Goal: Communication & Community: Answer question/provide support

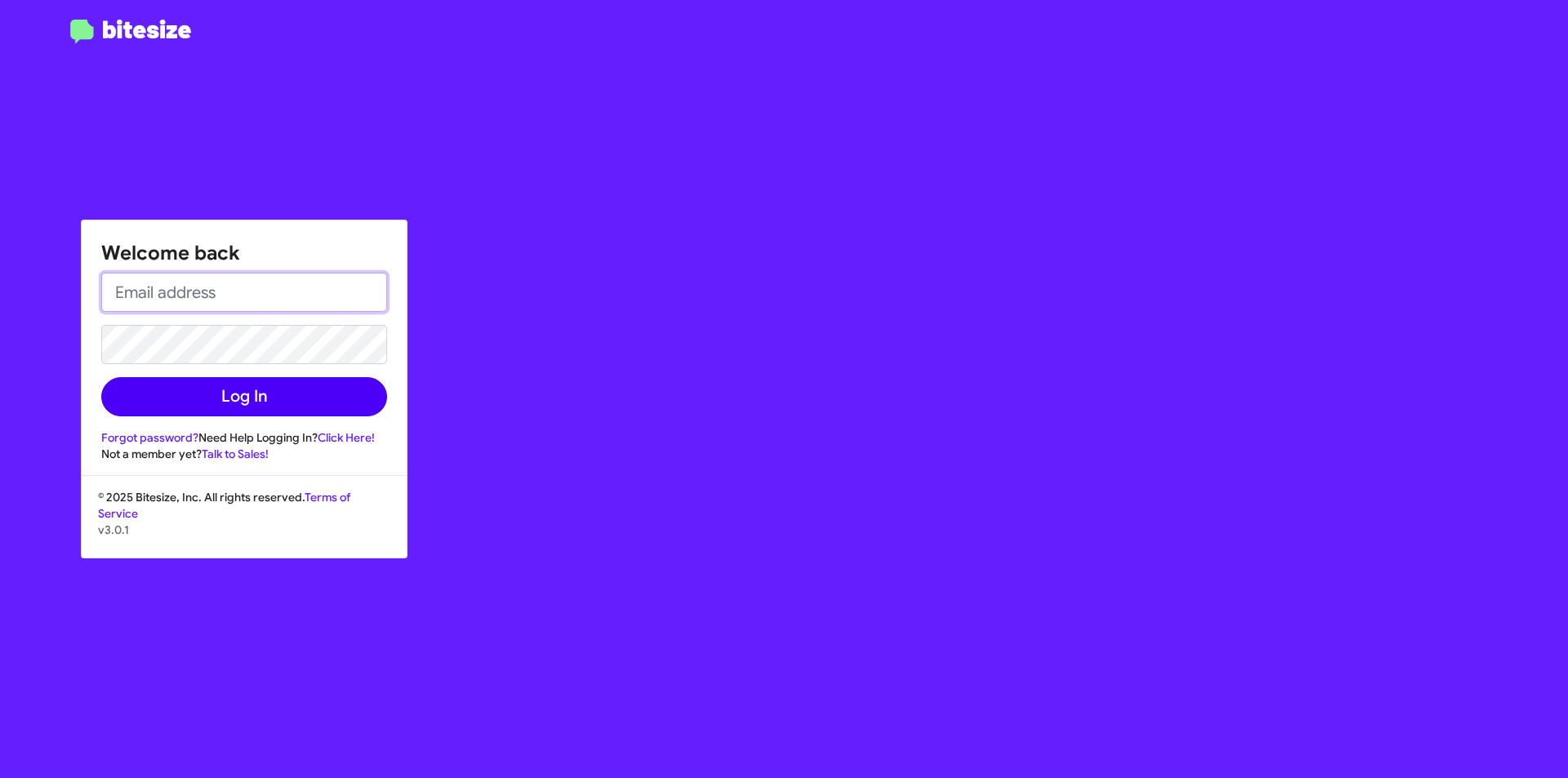
type input "[EMAIL_ADDRESS][DOMAIN_NAME]"
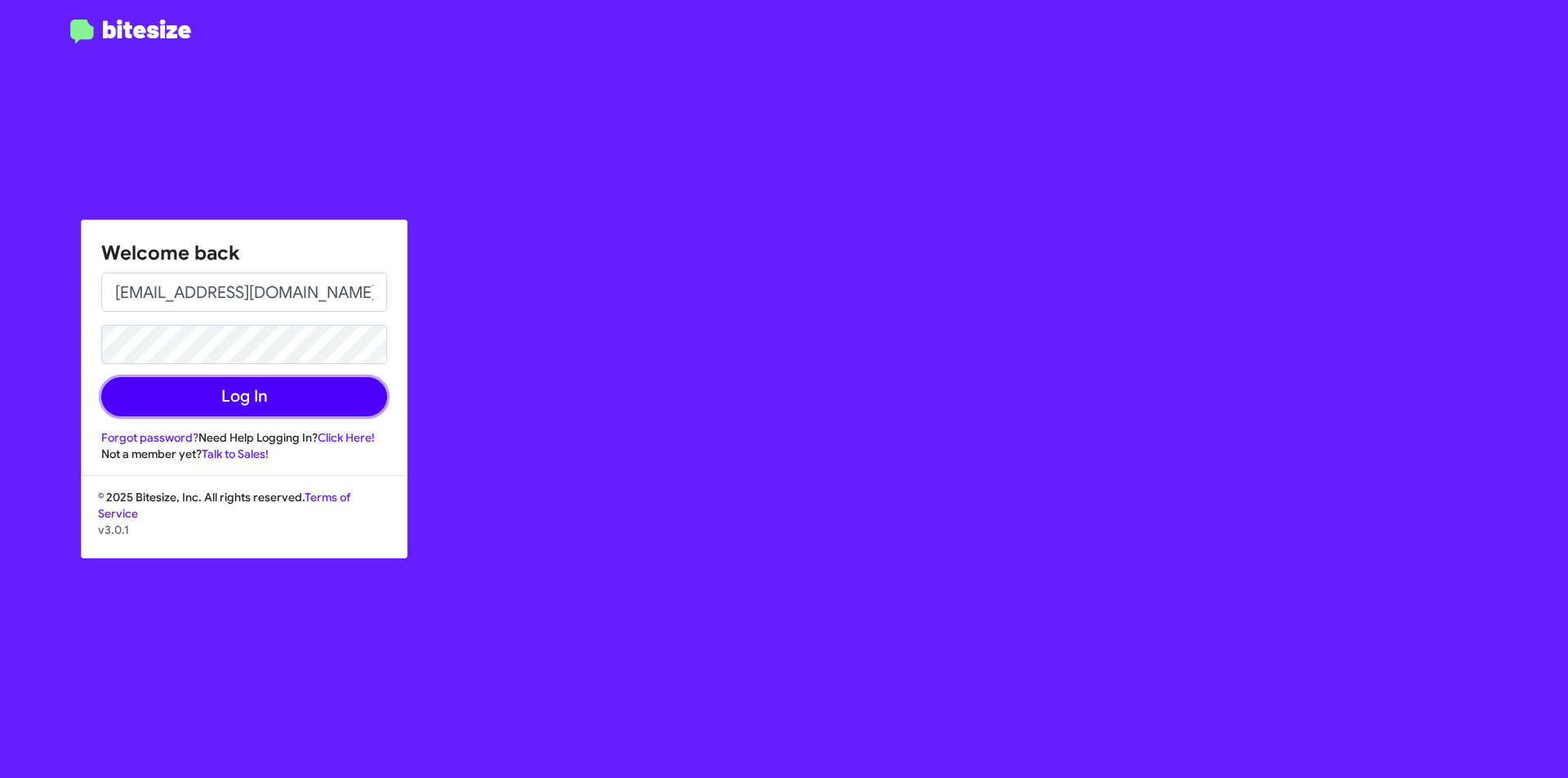
click at [261, 393] on button "Log In" at bounding box center [244, 396] width 286 height 39
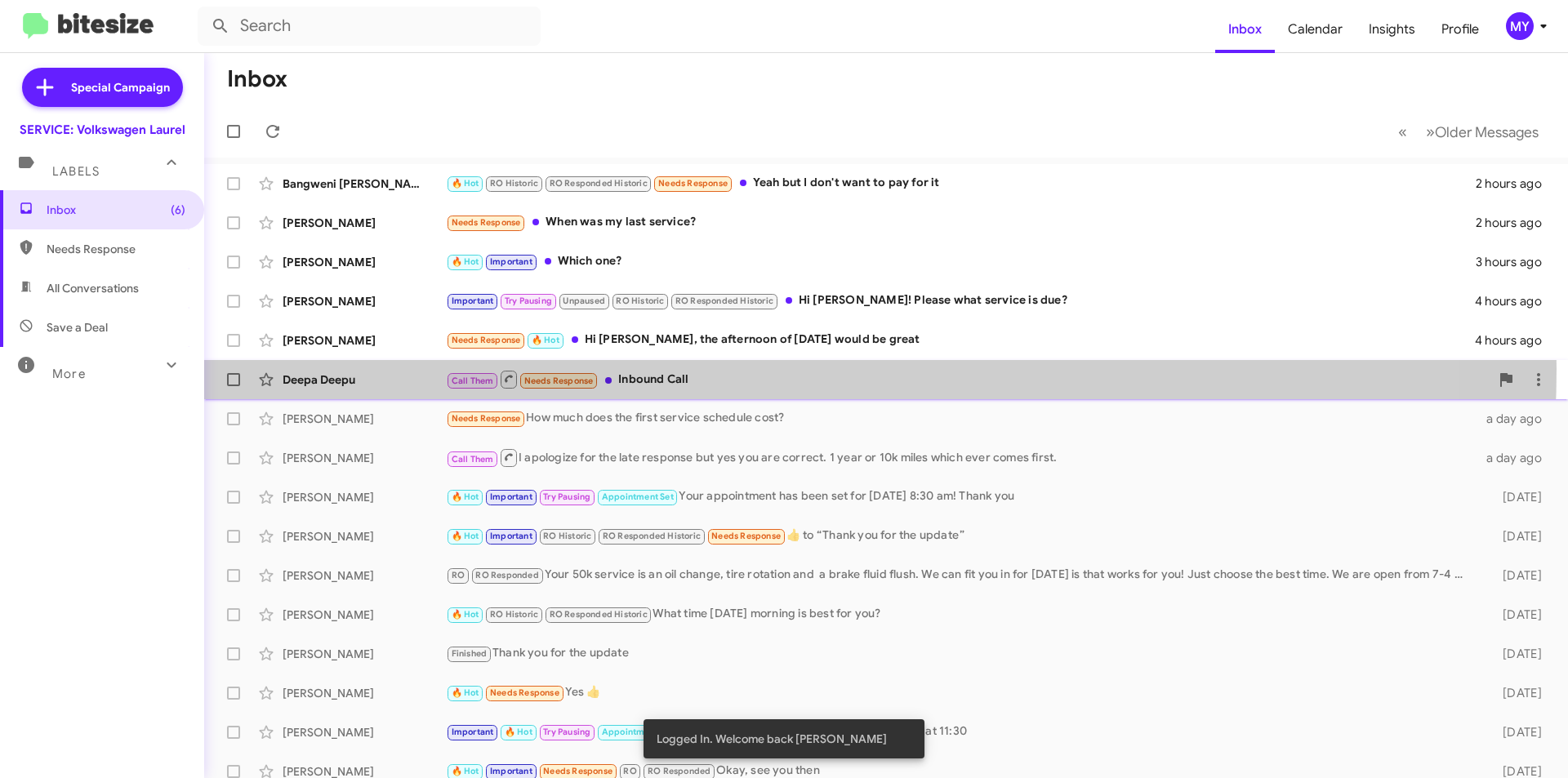
click at [678, 369] on div "Call Them Needs Response Inbound Call" at bounding box center [967, 379] width 1044 height 20
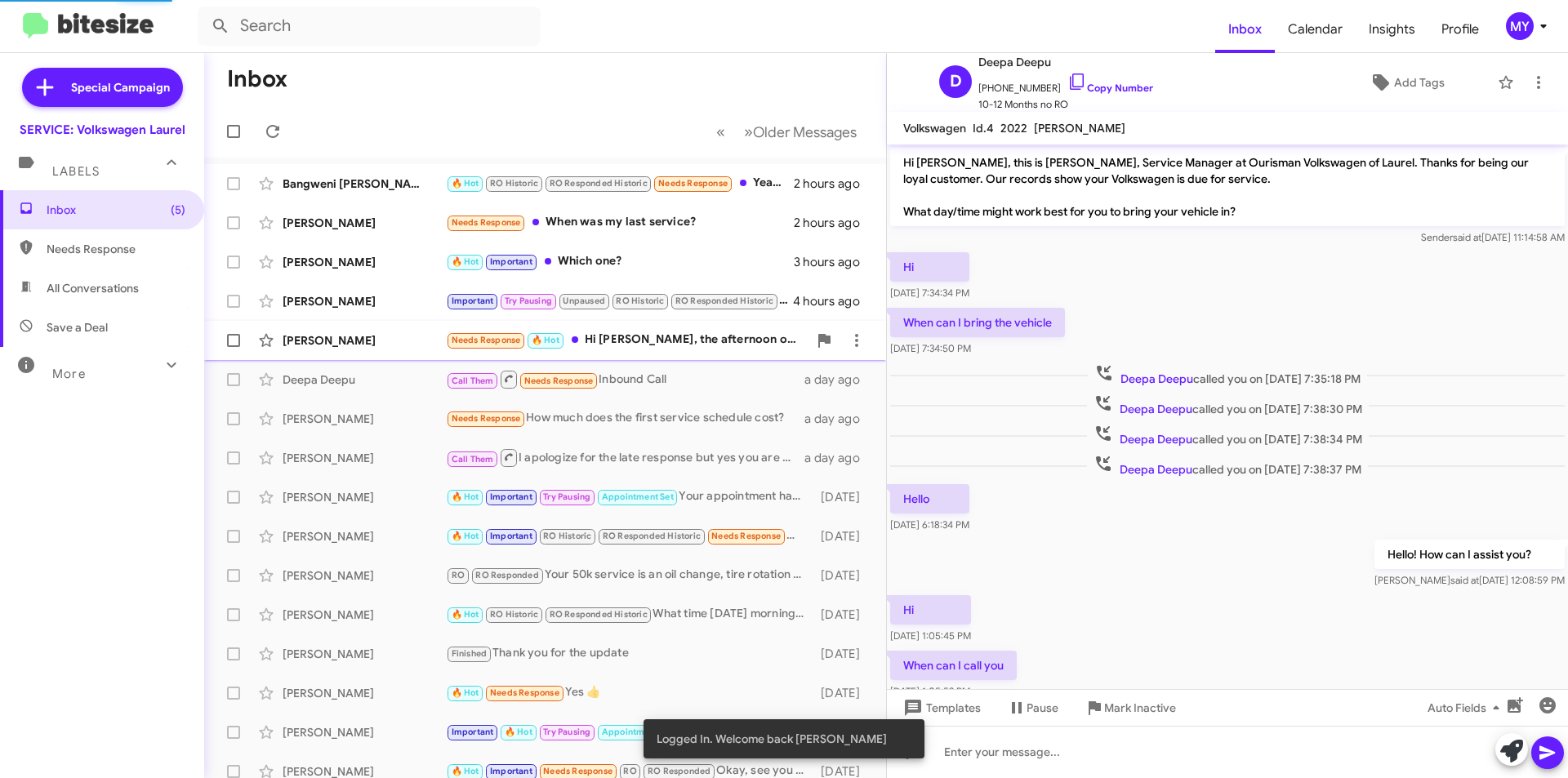
scroll to position [366, 0]
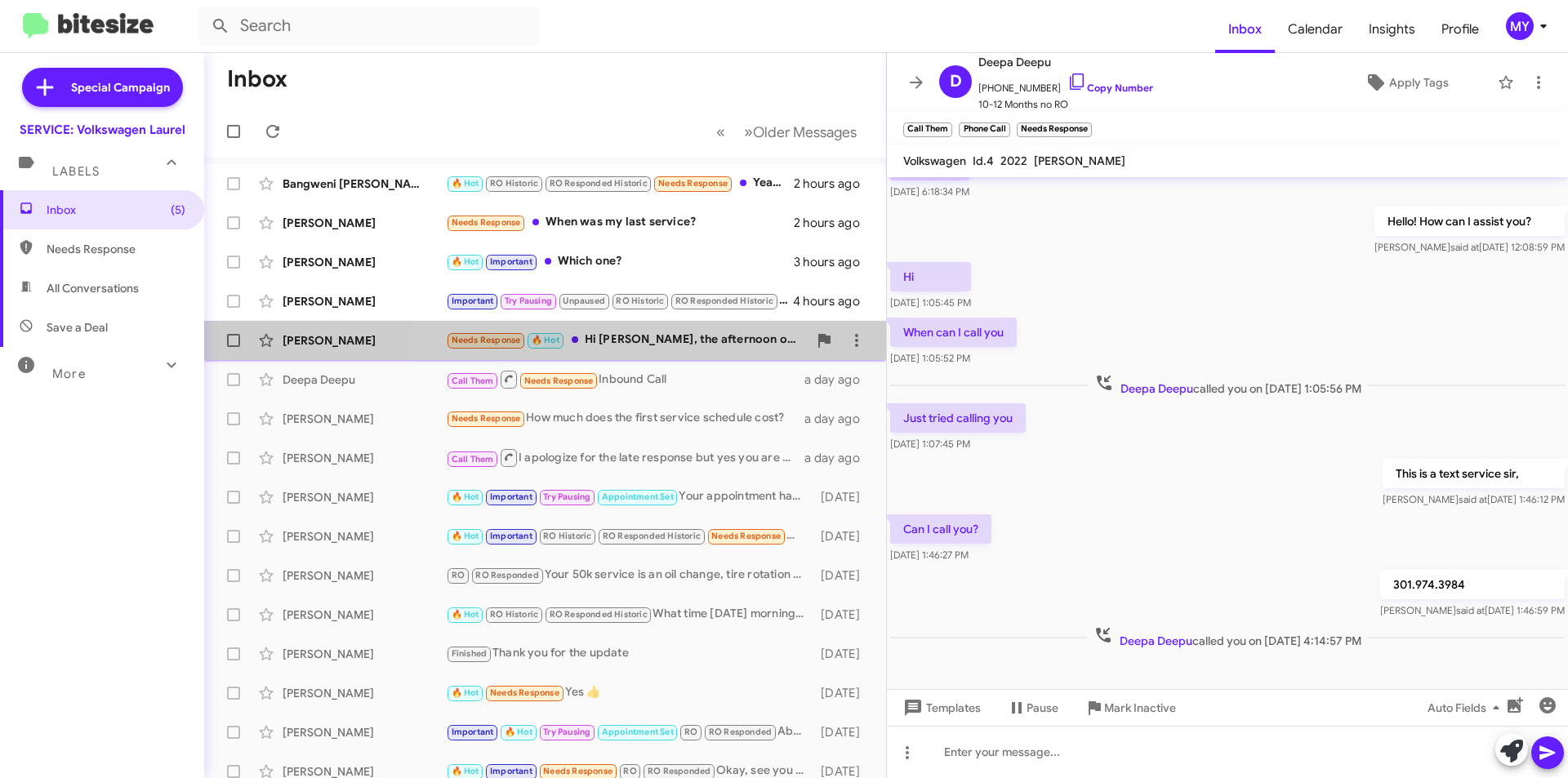
click at [686, 338] on div "Needs Response 🔥 Hot Hi [PERSON_NAME], the afternoon of [DATE] would be great" at bounding box center [626, 340] width 362 height 19
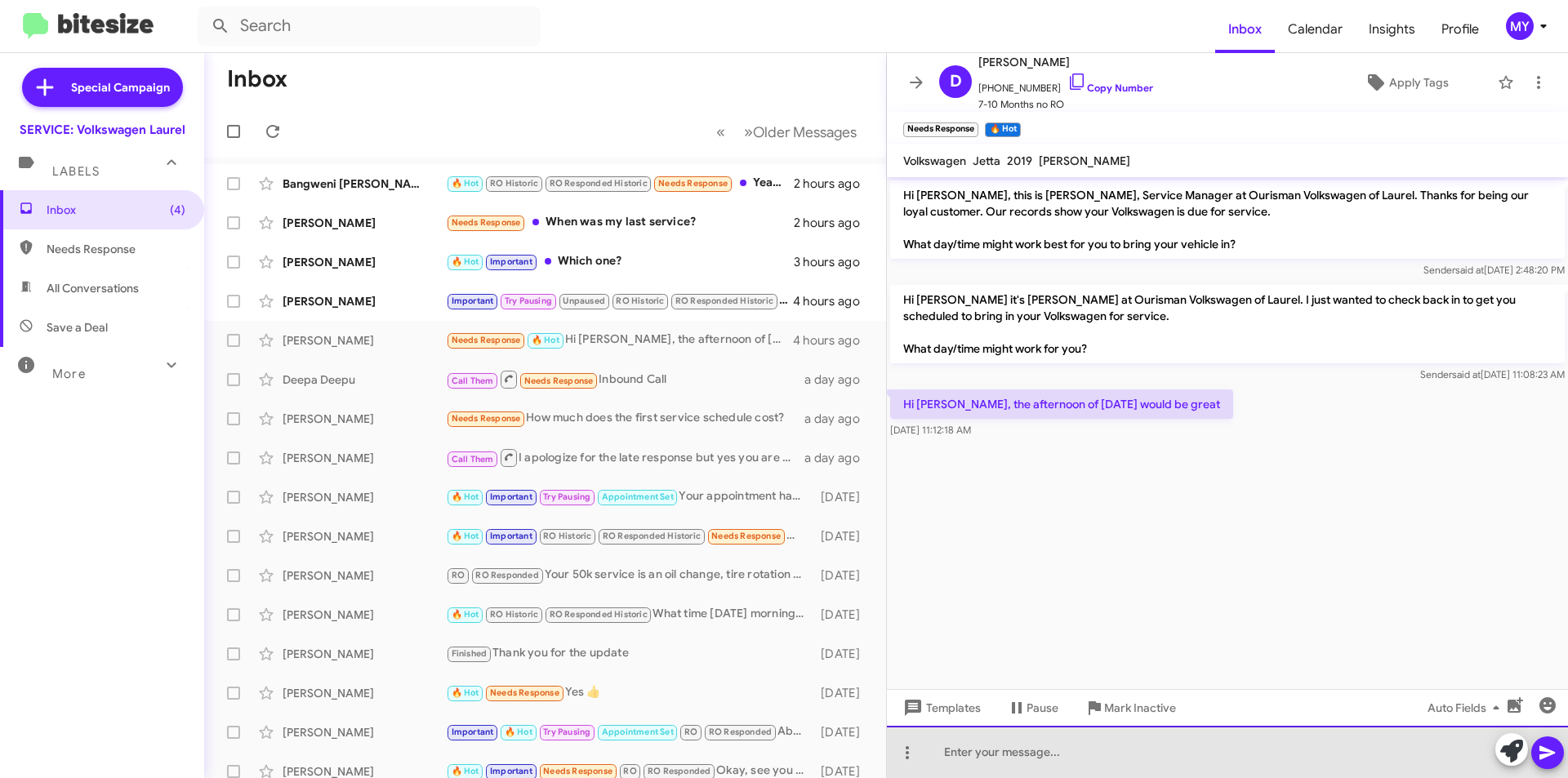
click at [1039, 764] on div at bounding box center [1227, 752] width 681 height 52
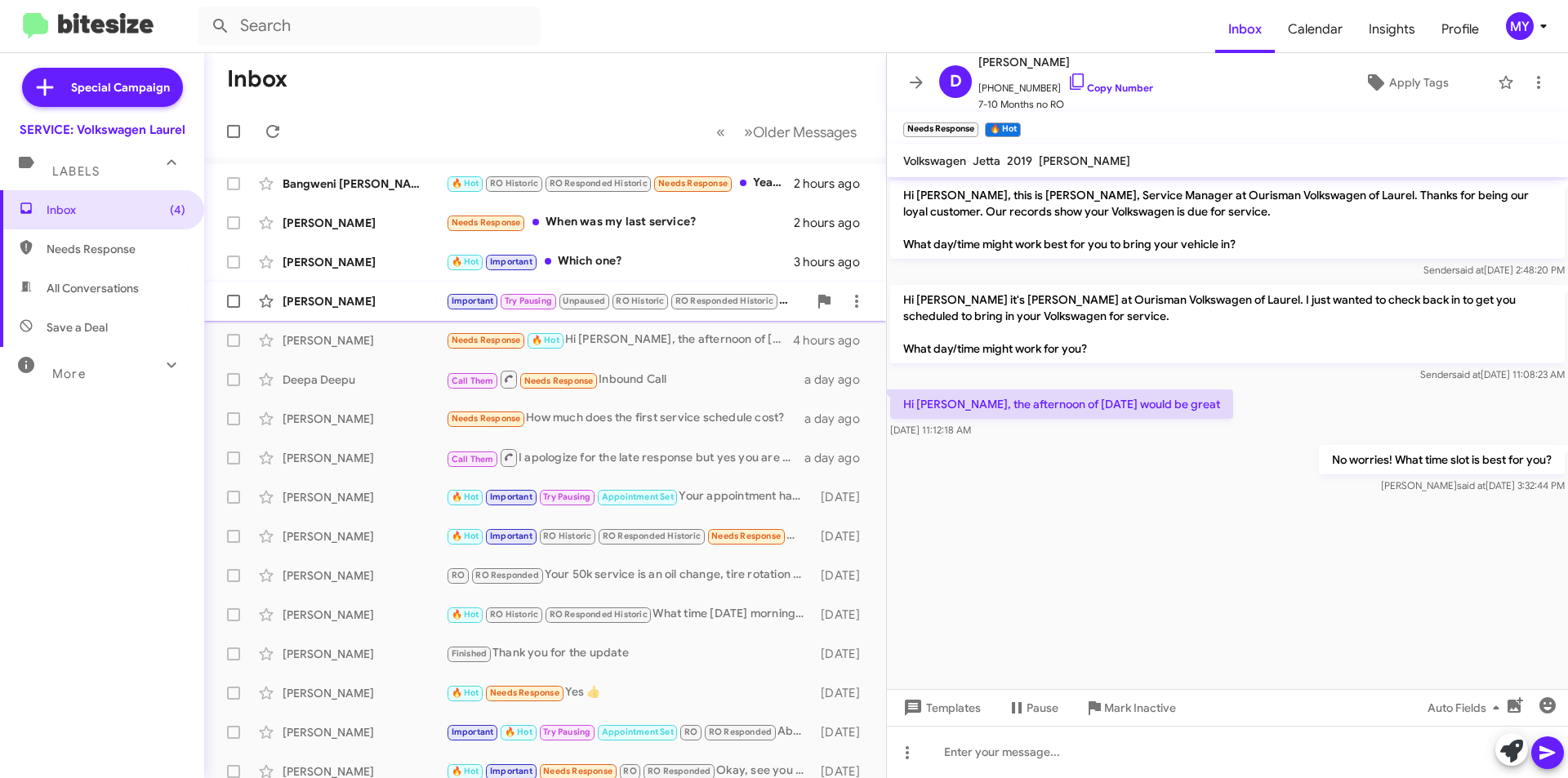
click at [389, 298] on div "[PERSON_NAME]" at bounding box center [365, 302] width 164 height 16
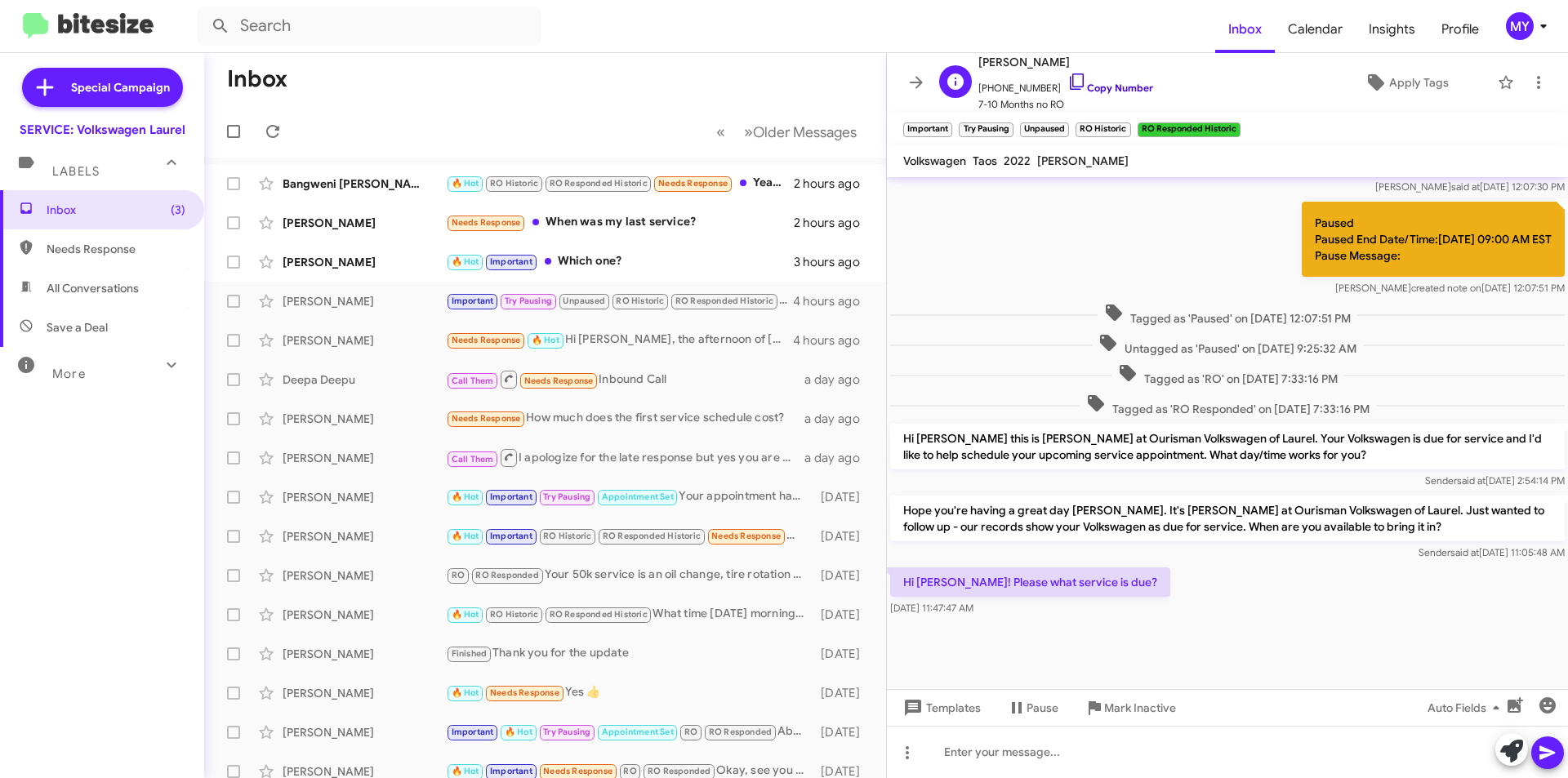
click at [1111, 83] on link "Copy Number" at bounding box center [1110, 87] width 86 height 12
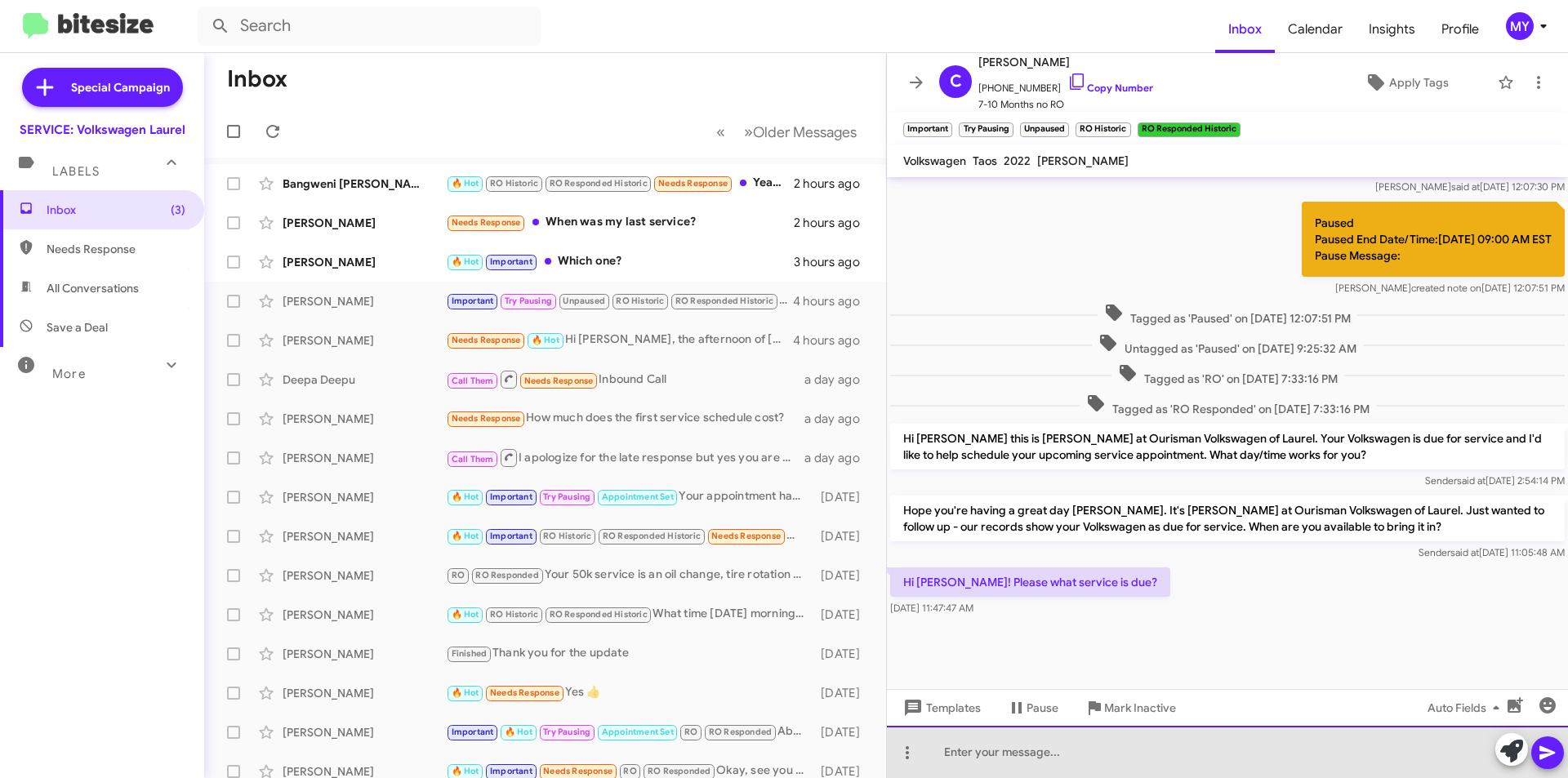
click at [1104, 751] on div at bounding box center [1227, 752] width 681 height 52
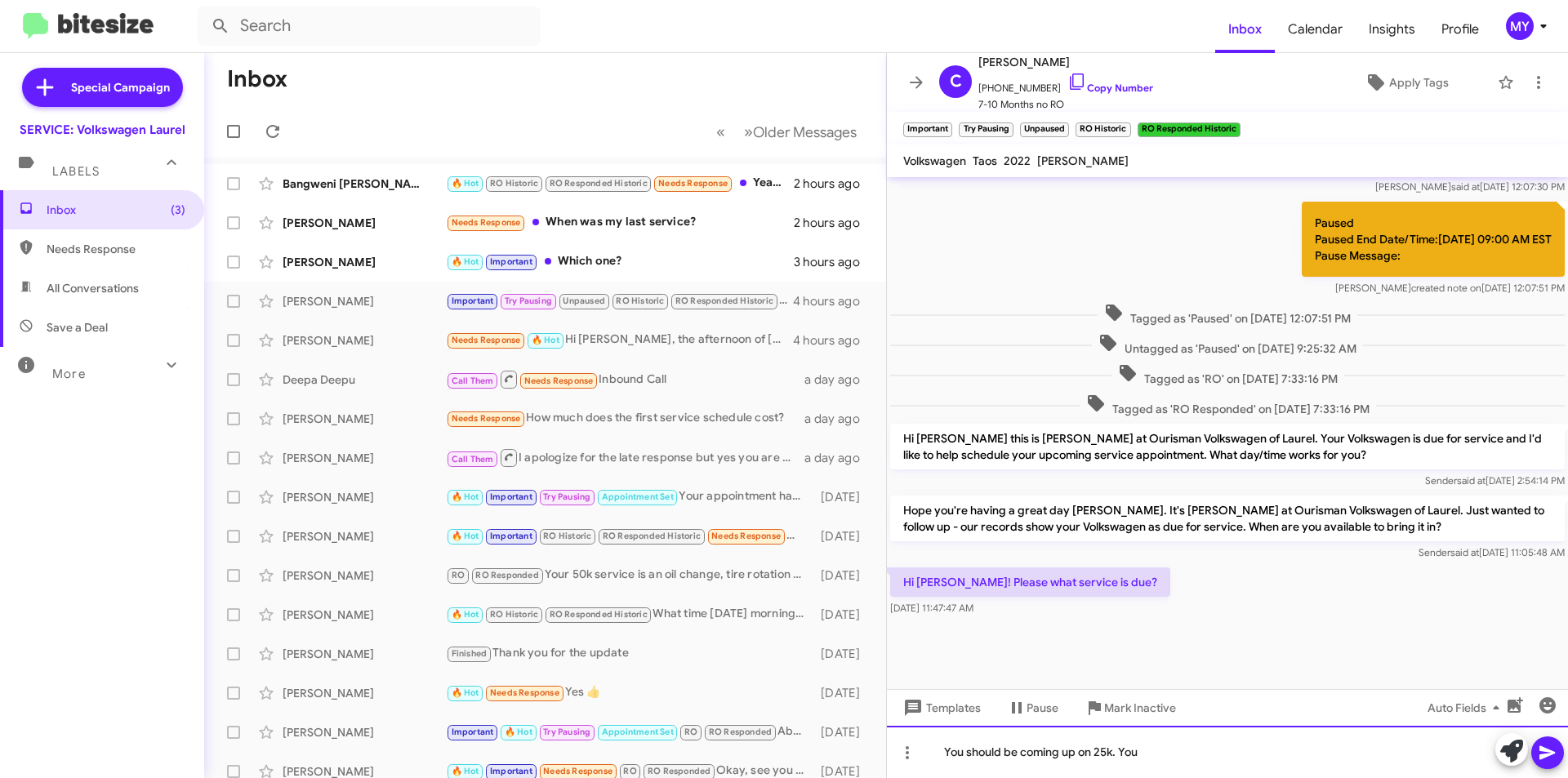
click at [1225, 759] on div "You should be coming up on 25k. You" at bounding box center [1227, 752] width 681 height 52
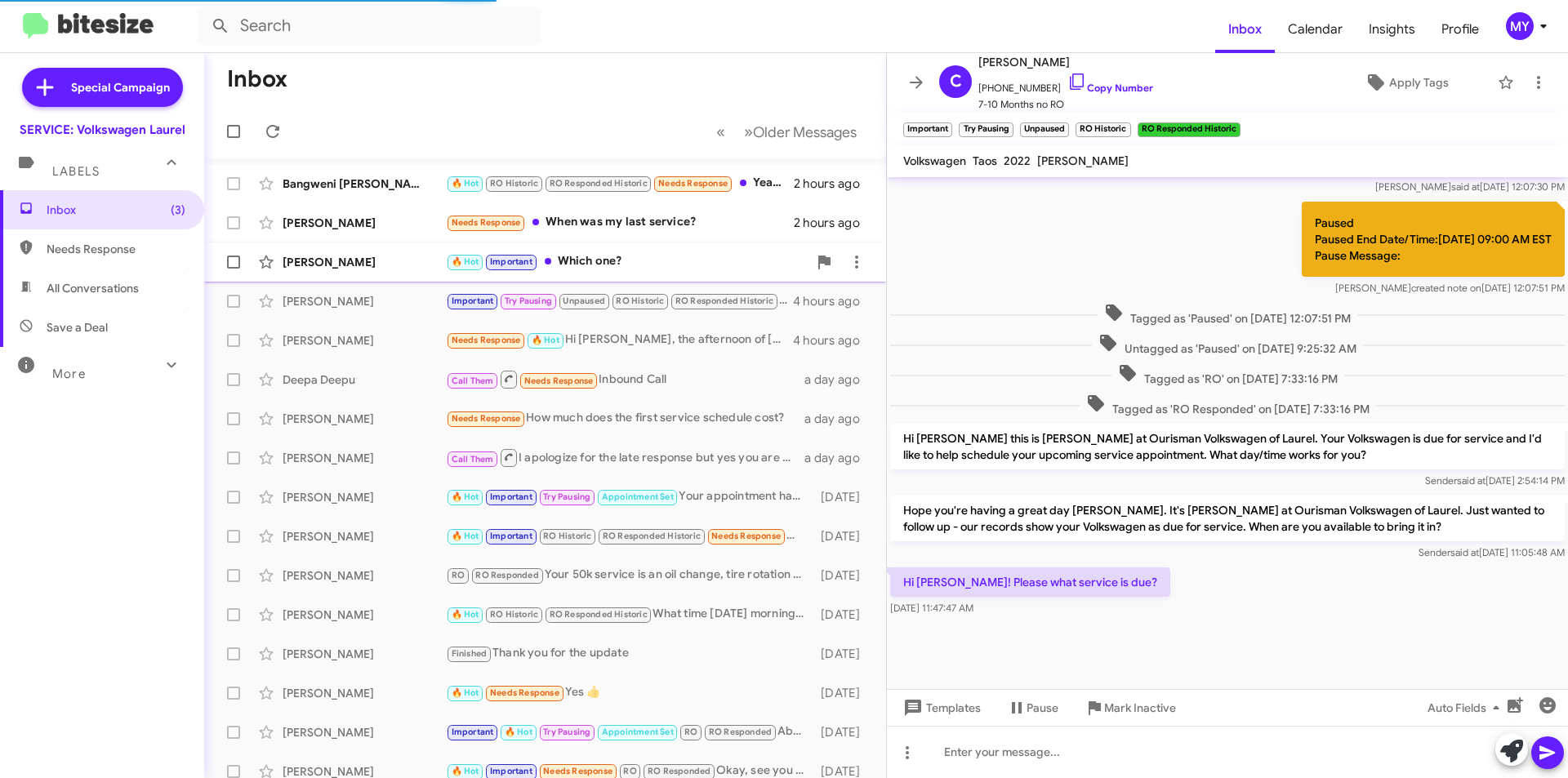
click at [603, 262] on div "🔥 Hot Important Which one?" at bounding box center [626, 262] width 362 height 19
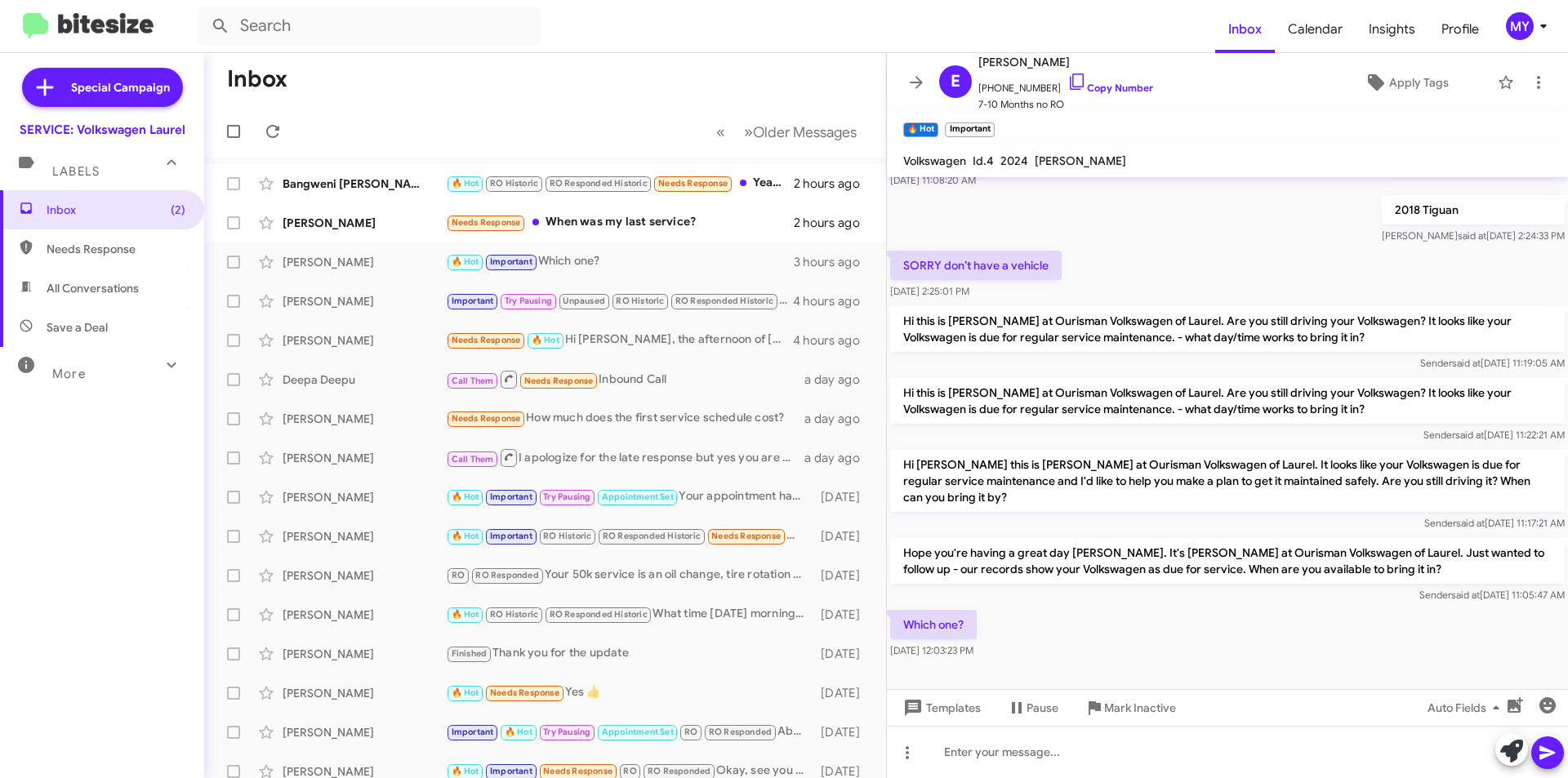
scroll to position [264, 0]
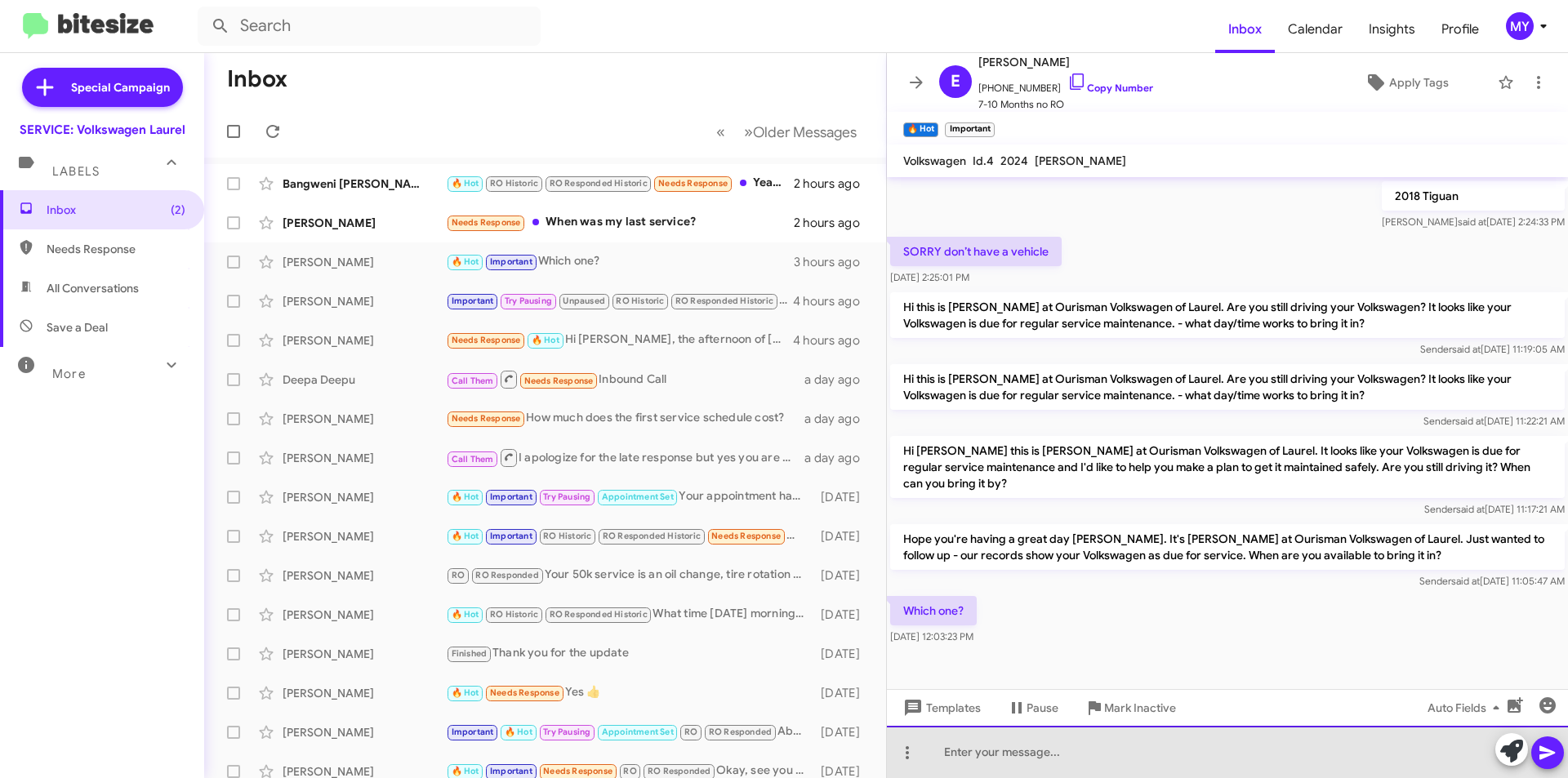
click at [1015, 738] on div at bounding box center [1227, 752] width 681 height 52
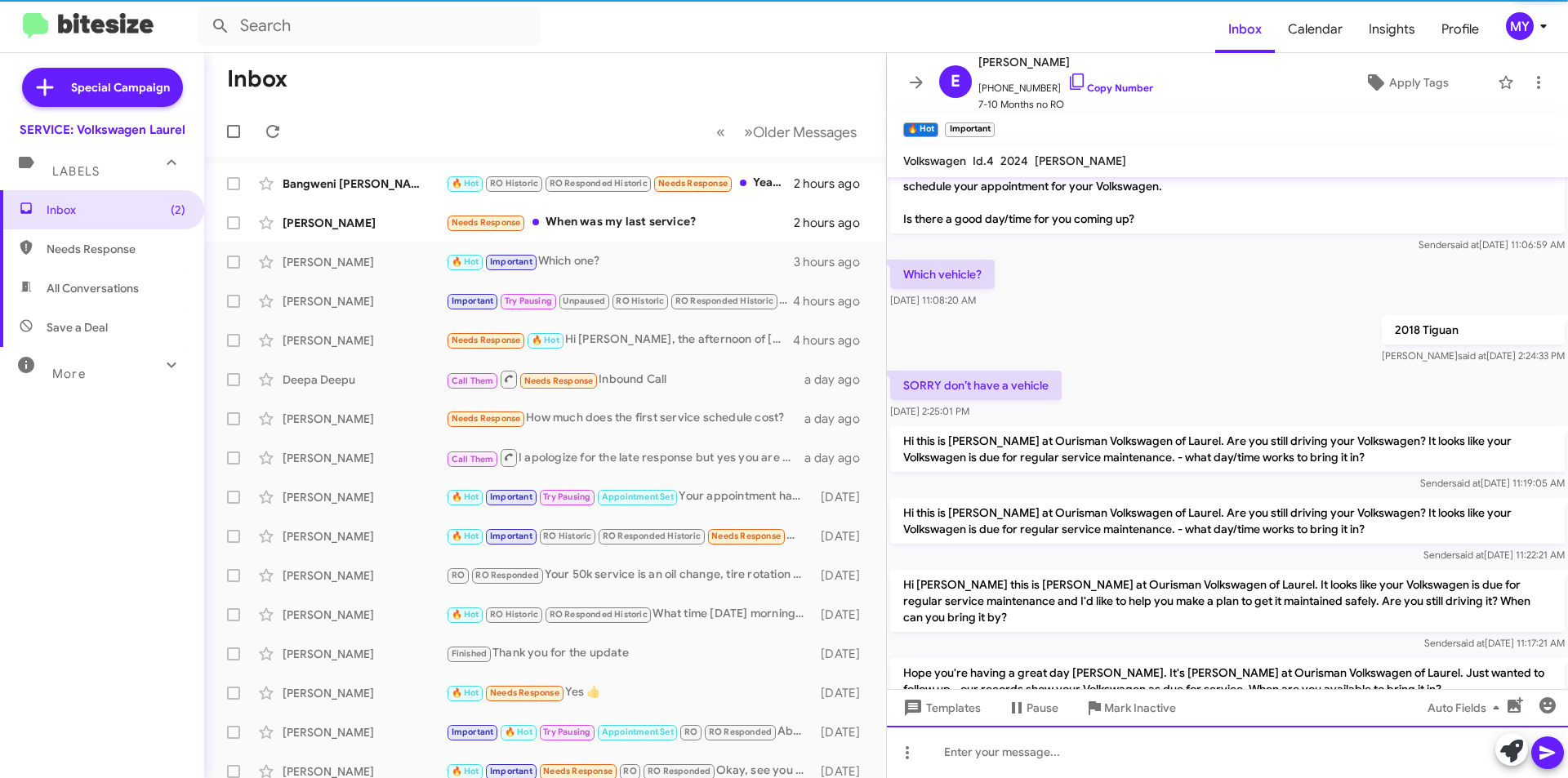
scroll to position [324, 0]
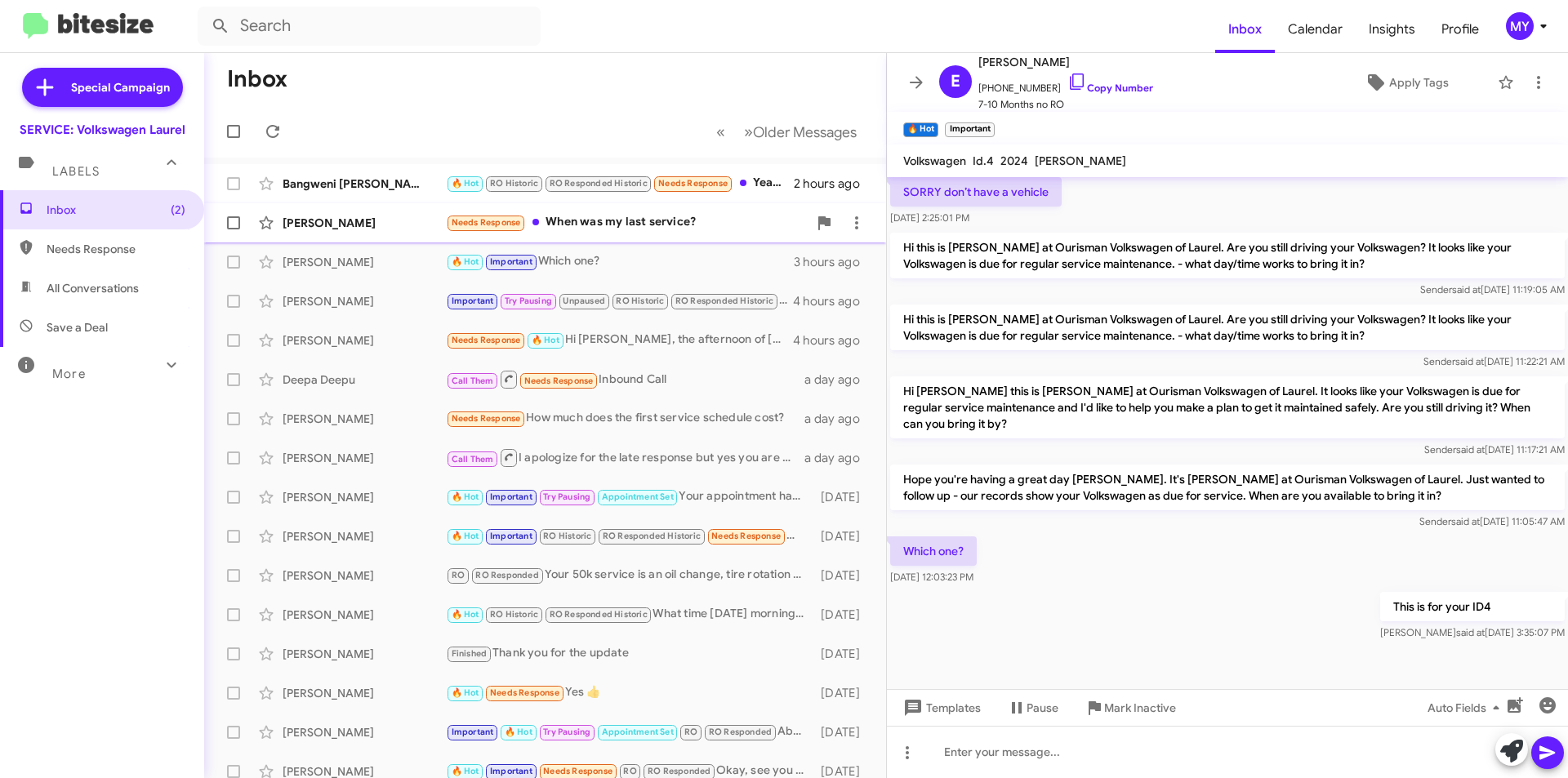
click at [646, 226] on div "Needs Response When was my last service?" at bounding box center [626, 222] width 362 height 19
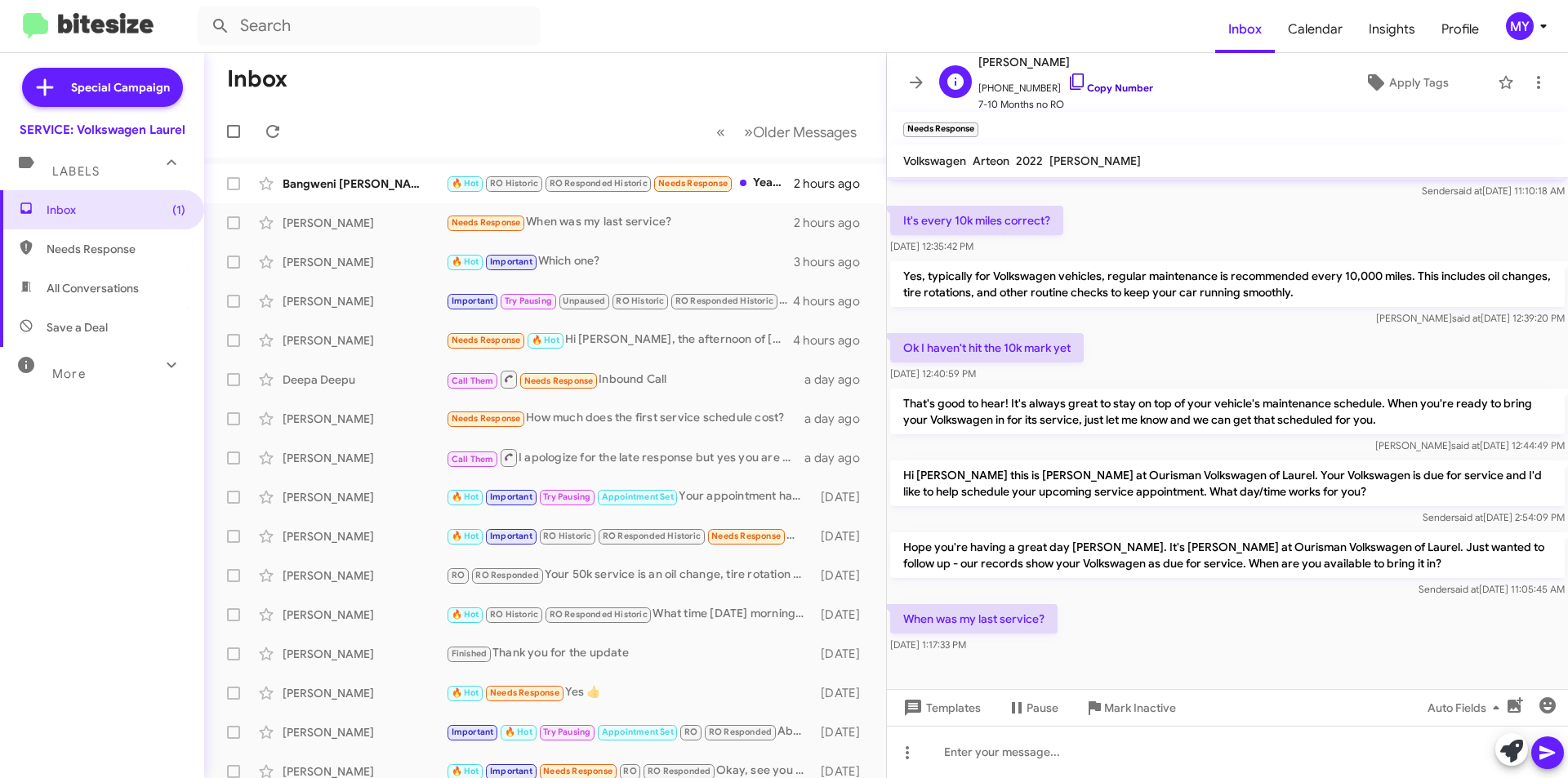
click at [1118, 93] on link "Copy Number" at bounding box center [1110, 87] width 86 height 12
click at [1149, 760] on div at bounding box center [1227, 752] width 681 height 52
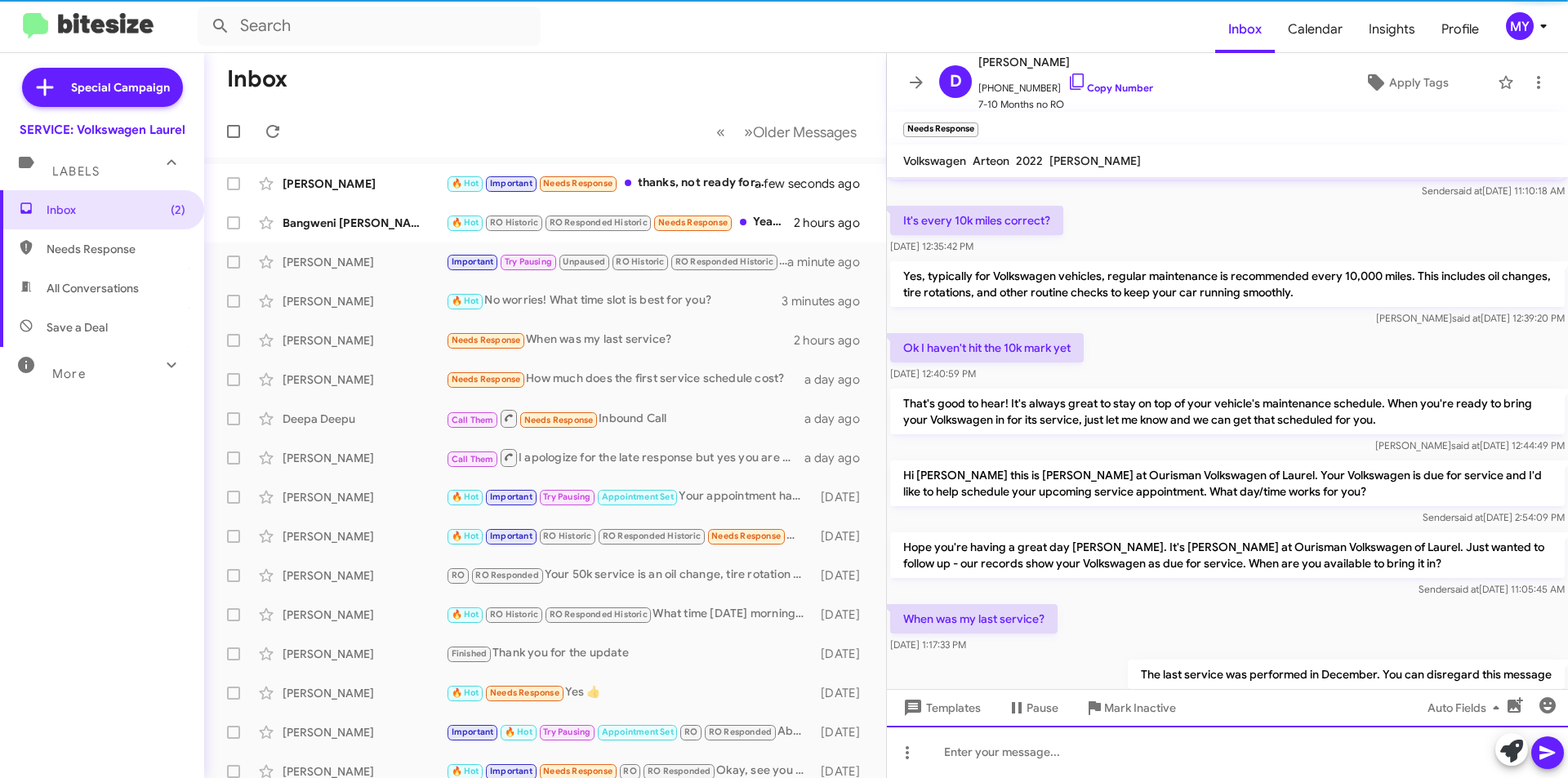
scroll to position [106, 0]
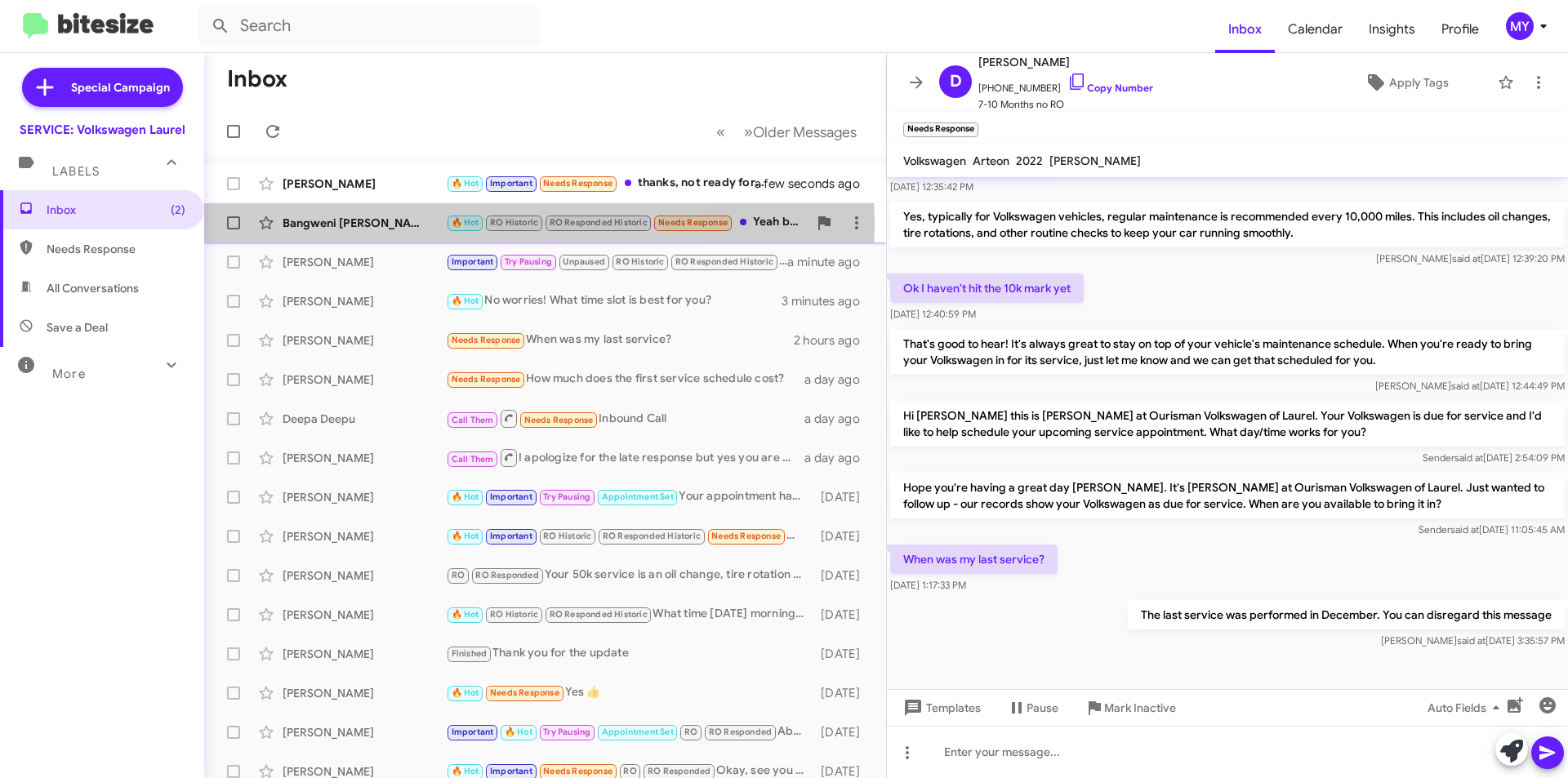
click at [374, 226] on div "Bangweni [PERSON_NAME]" at bounding box center [365, 223] width 164 height 16
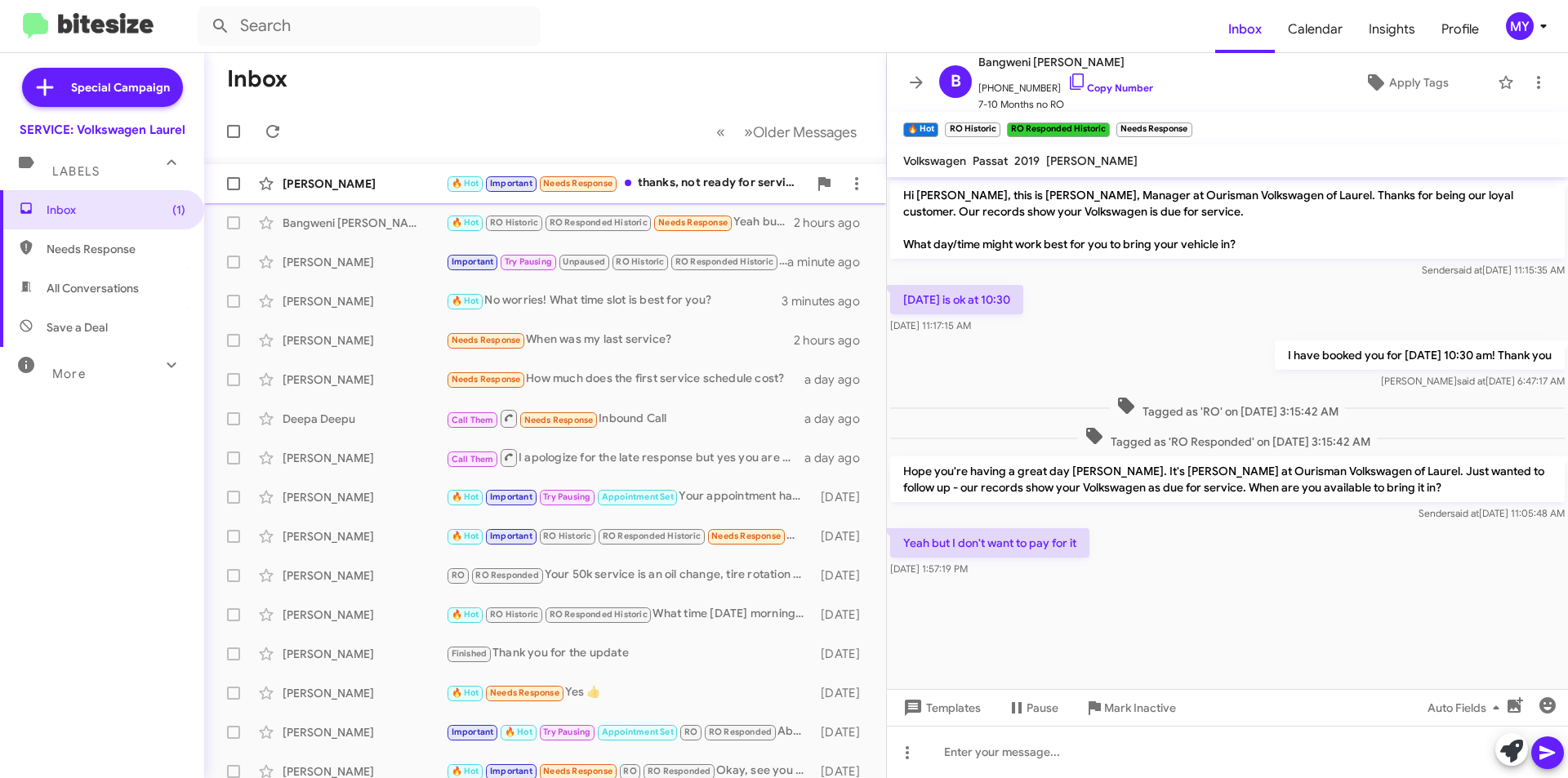
click at [697, 182] on div "🔥 Hot Important Needs Response thanks, not ready for service." at bounding box center [626, 183] width 362 height 19
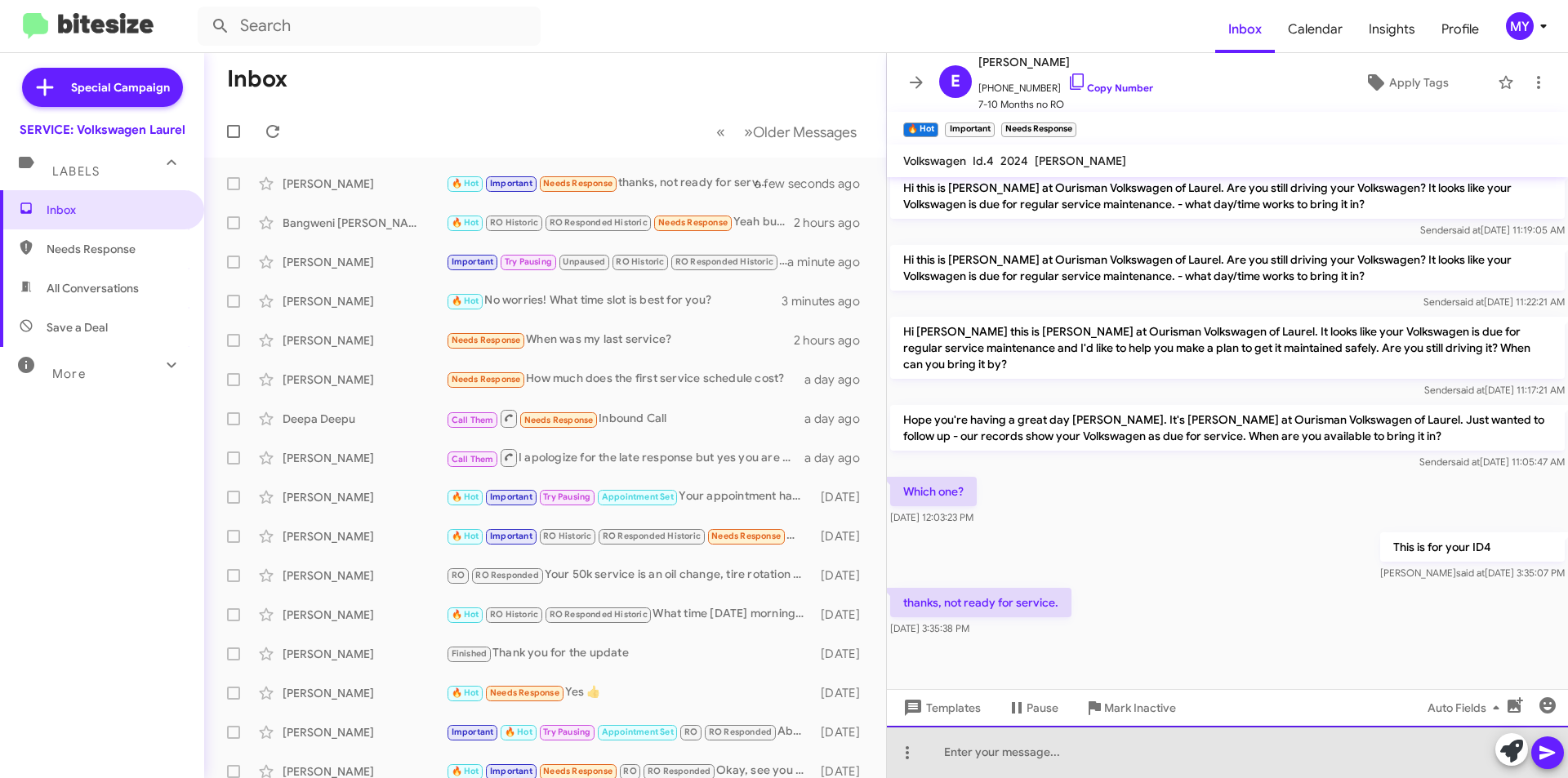
click at [999, 748] on div at bounding box center [1227, 752] width 681 height 52
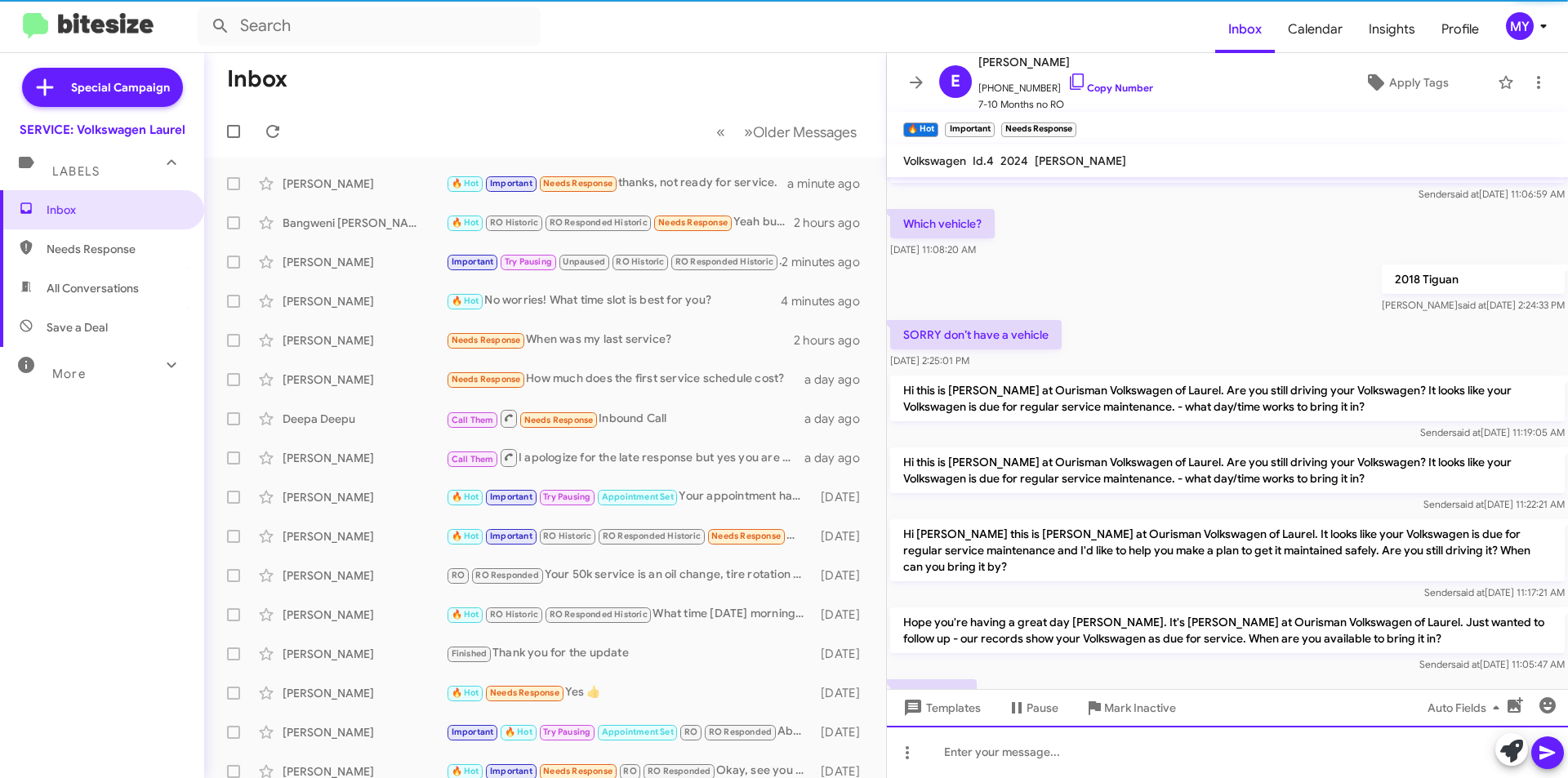
scroll to position [442, 0]
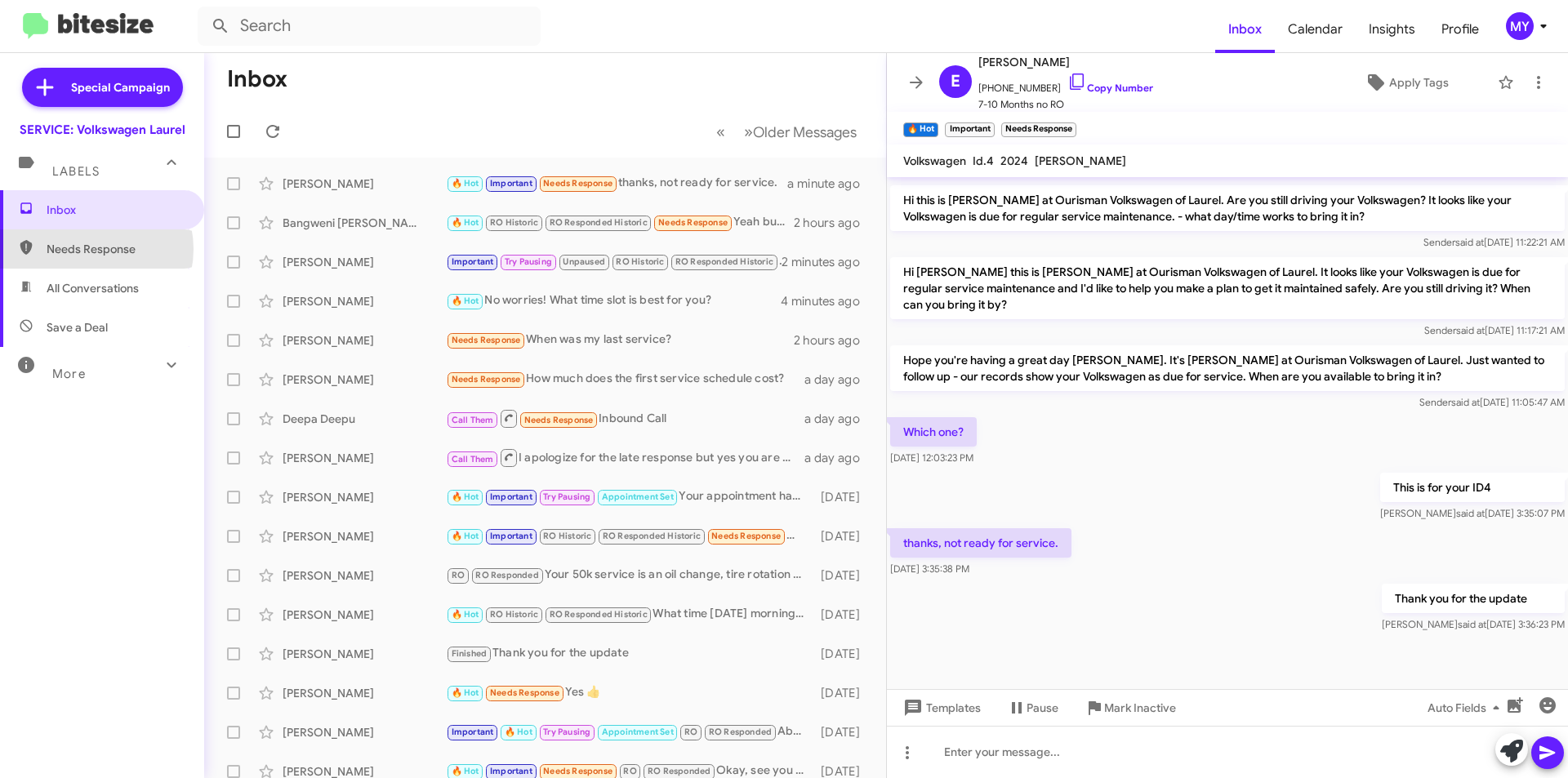
click at [88, 249] on span "Needs Response" at bounding box center [116, 249] width 139 height 16
type input "in:needs-response"
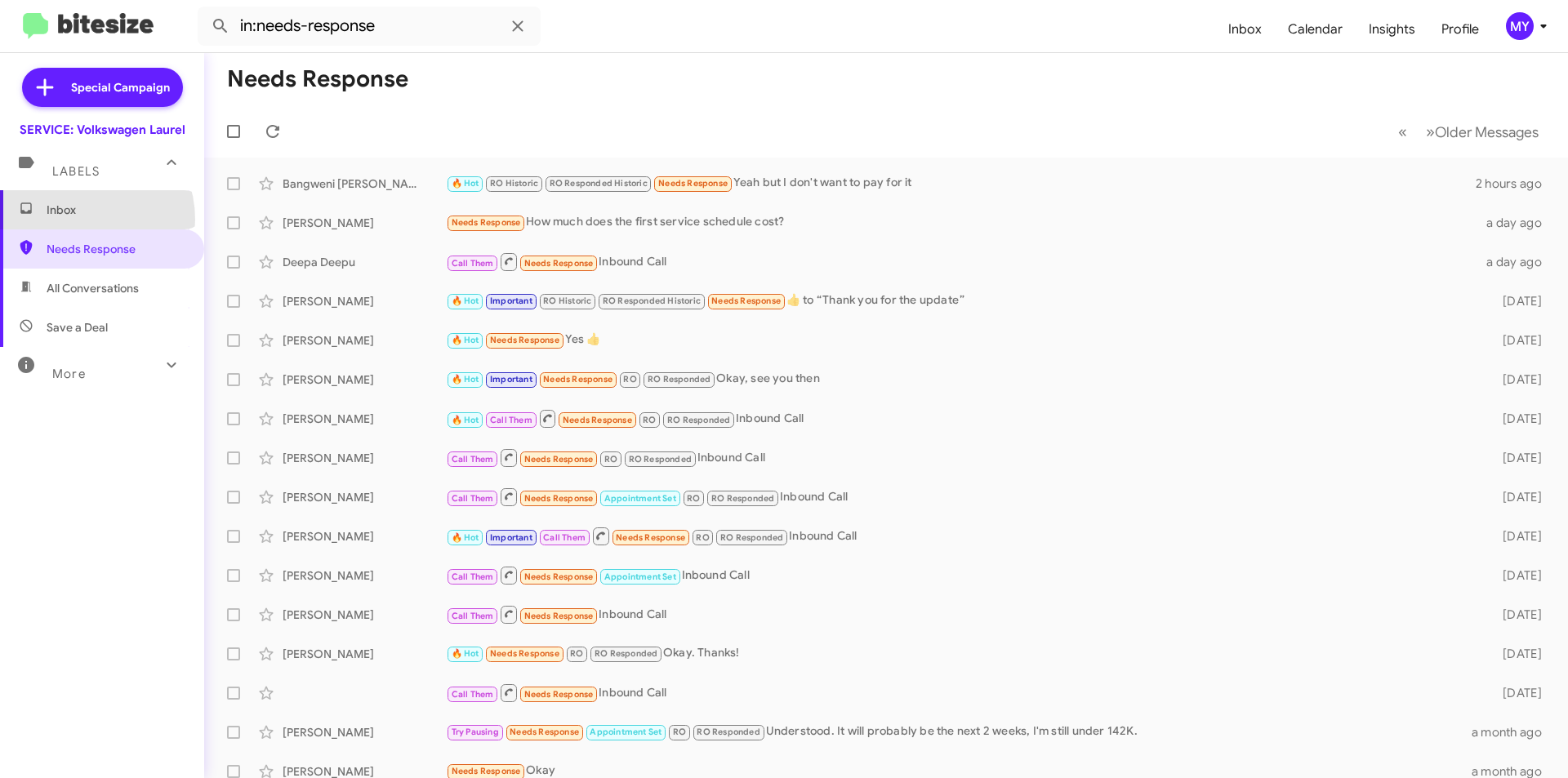
click at [75, 220] on span "Inbox" at bounding box center [102, 210] width 204 height 39
